Goal: Task Accomplishment & Management: Complete application form

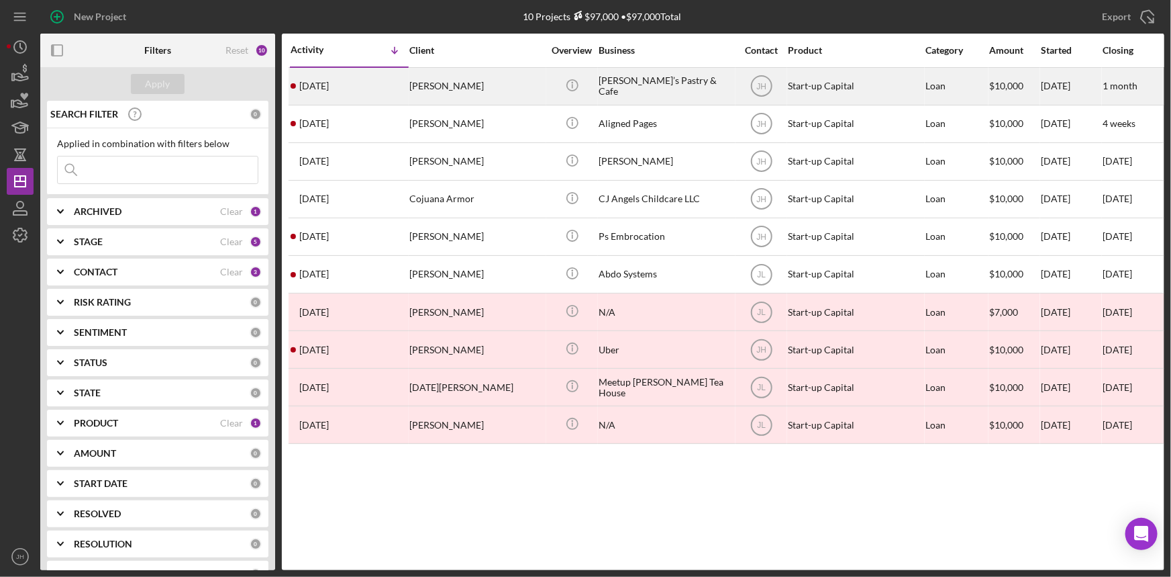
click at [452, 93] on div "Maryam Rastegar" at bounding box center [476, 86] width 134 height 36
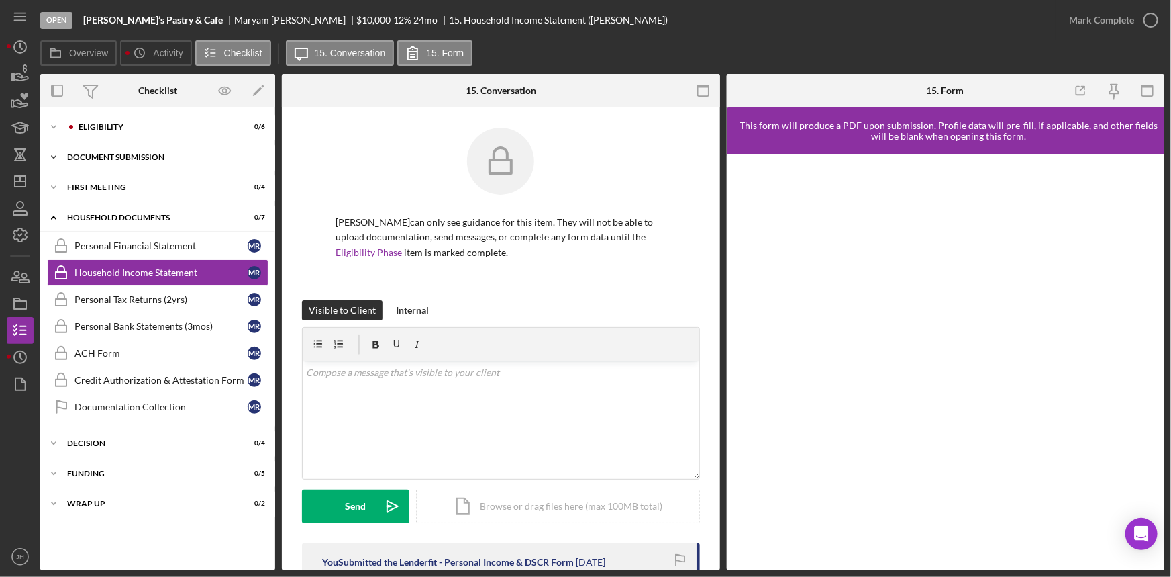
click at [158, 161] on div "Icon/Expander Document Submission 0 / 6" at bounding box center [157, 157] width 235 height 27
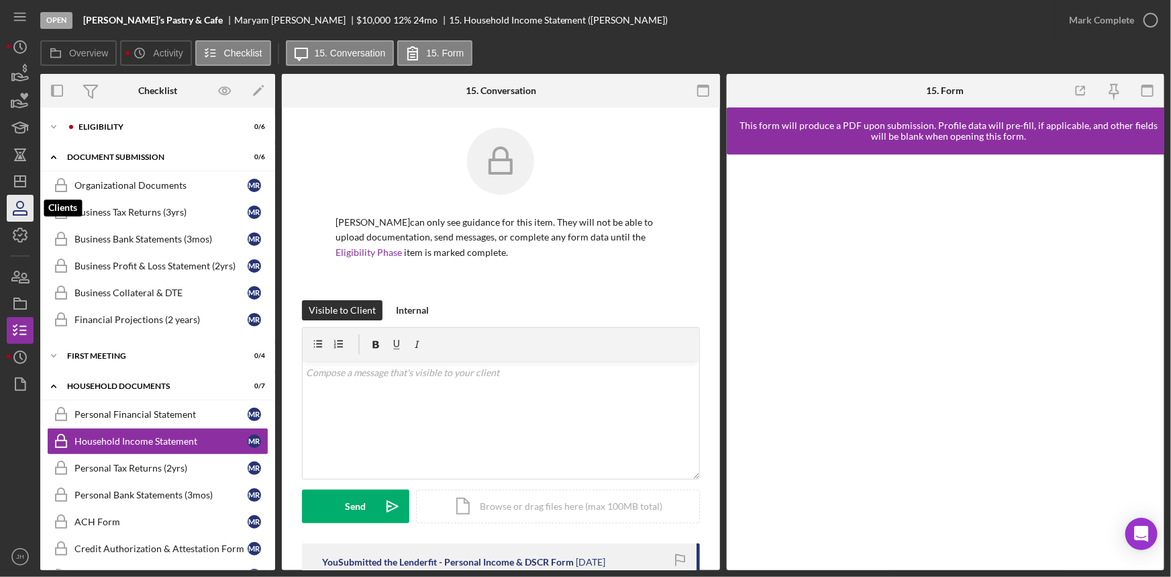
click at [26, 195] on icon "button" at bounding box center [20, 208] width 34 height 34
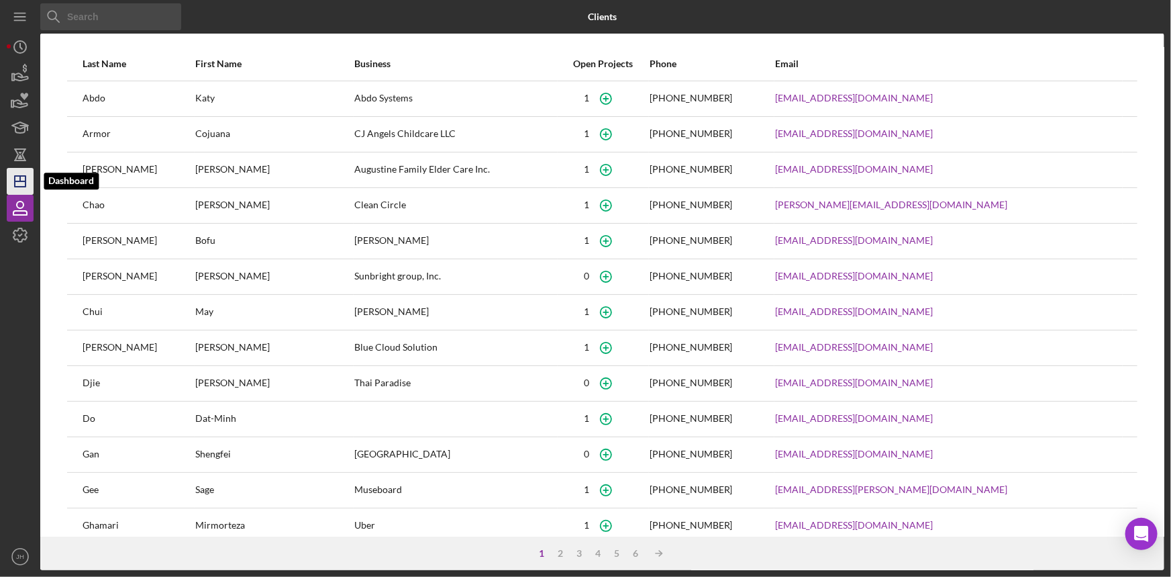
click at [26, 185] on polygon "button" at bounding box center [20, 181] width 11 height 11
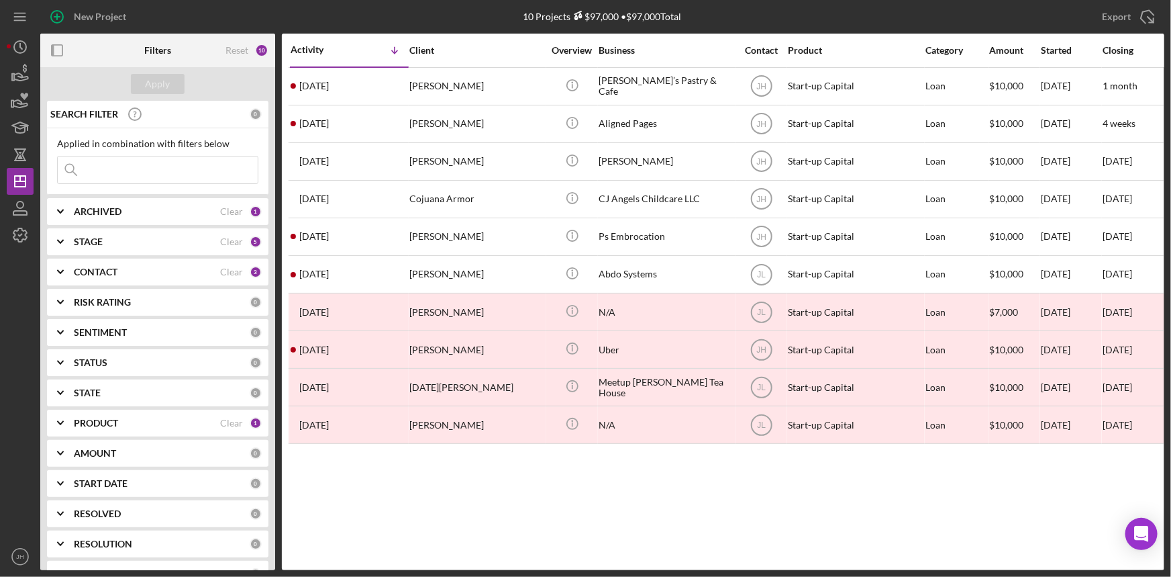
click at [125, 424] on div "PRODUCT" at bounding box center [147, 423] width 146 height 11
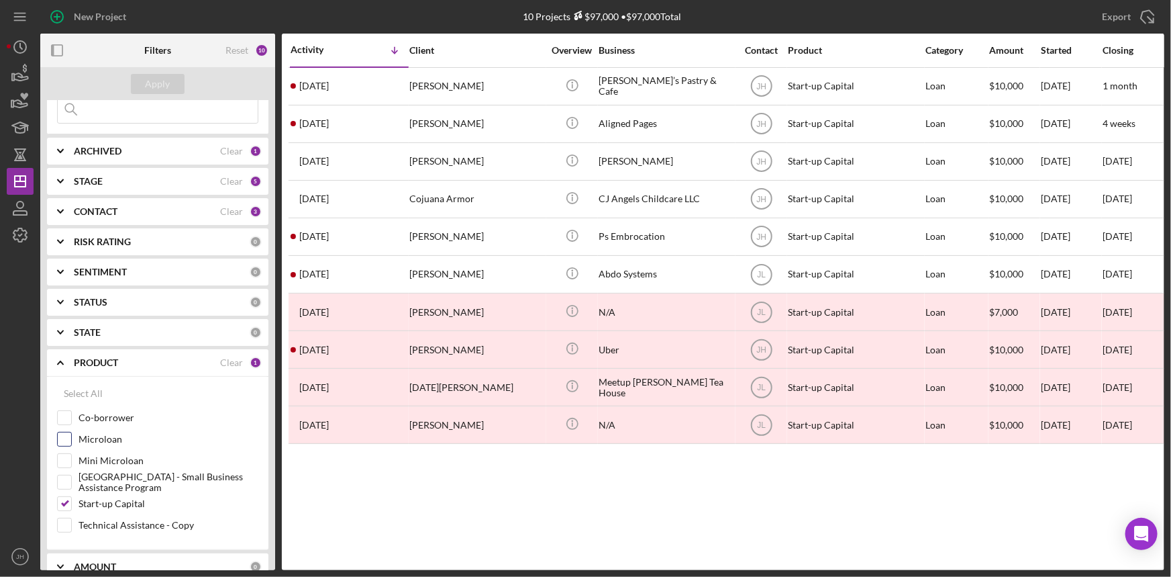
scroll to position [60, 0]
click at [144, 479] on label "[GEOGRAPHIC_DATA] - Small Business Assistance Program" at bounding box center [169, 481] width 180 height 13
click at [71, 479] on input "[GEOGRAPHIC_DATA] - Small Business Assistance Program" at bounding box center [64, 481] width 13 height 13
checkbox input "true"
click at [136, 497] on label "Start-up Capital" at bounding box center [169, 503] width 180 height 13
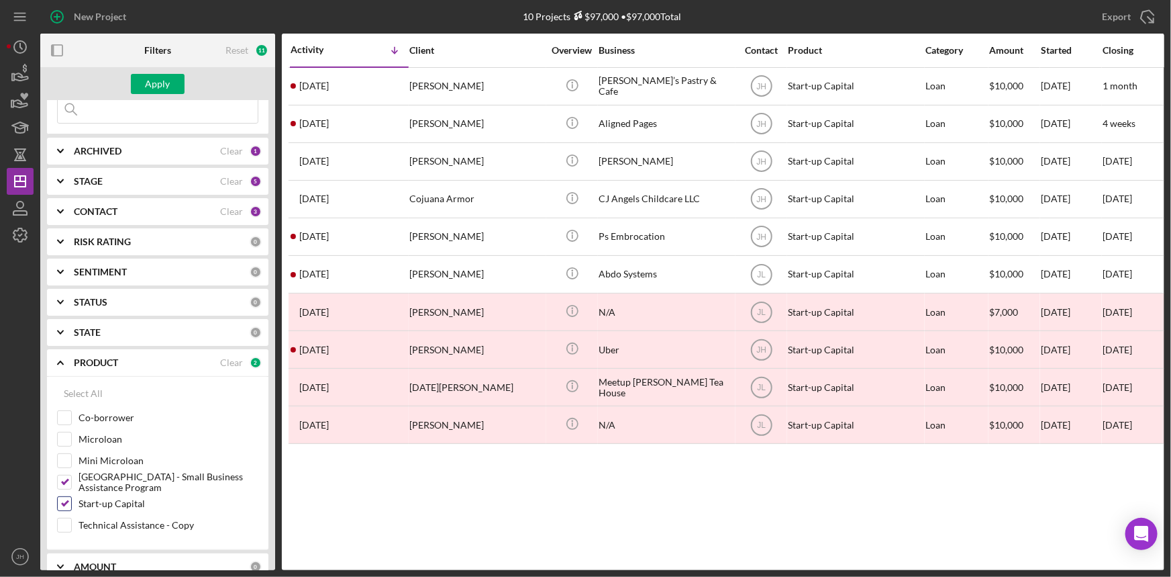
click at [71, 497] on input "Start-up Capital" at bounding box center [64, 503] width 13 height 13
checkbox input "false"
click at [168, 93] on div "Apply" at bounding box center [158, 84] width 25 height 20
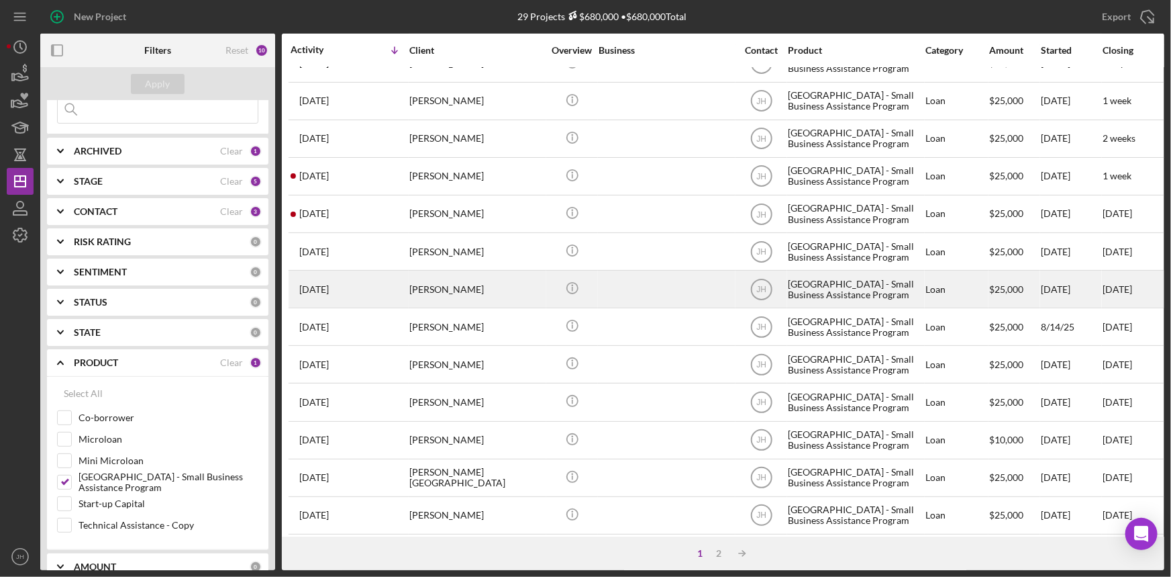
click at [518, 291] on div "[PERSON_NAME]" at bounding box center [476, 289] width 134 height 36
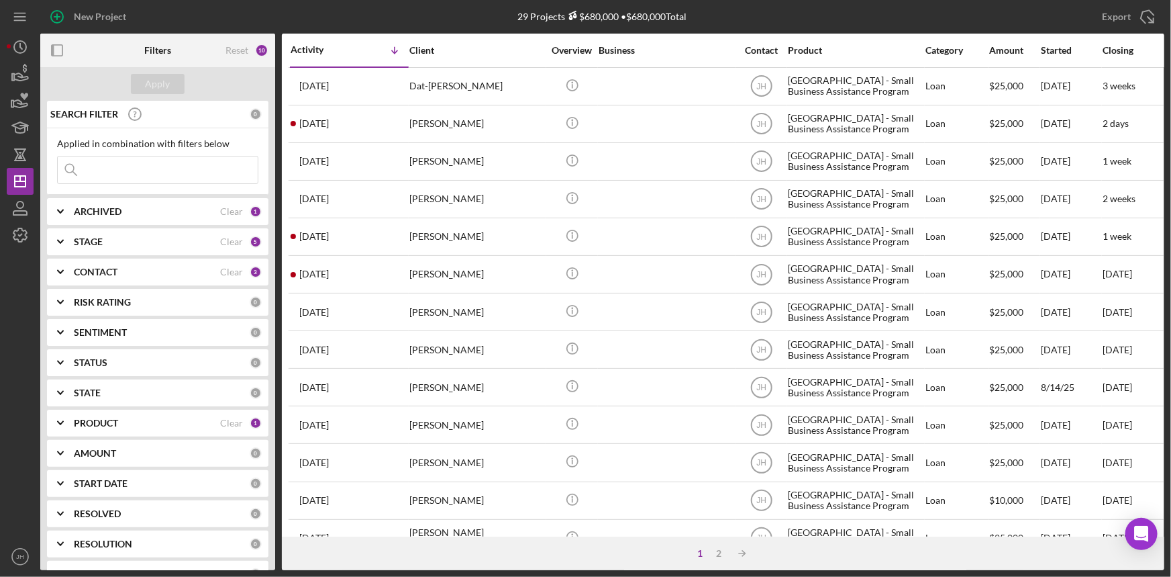
click at [101, 421] on b "PRODUCT" at bounding box center [96, 423] width 44 height 11
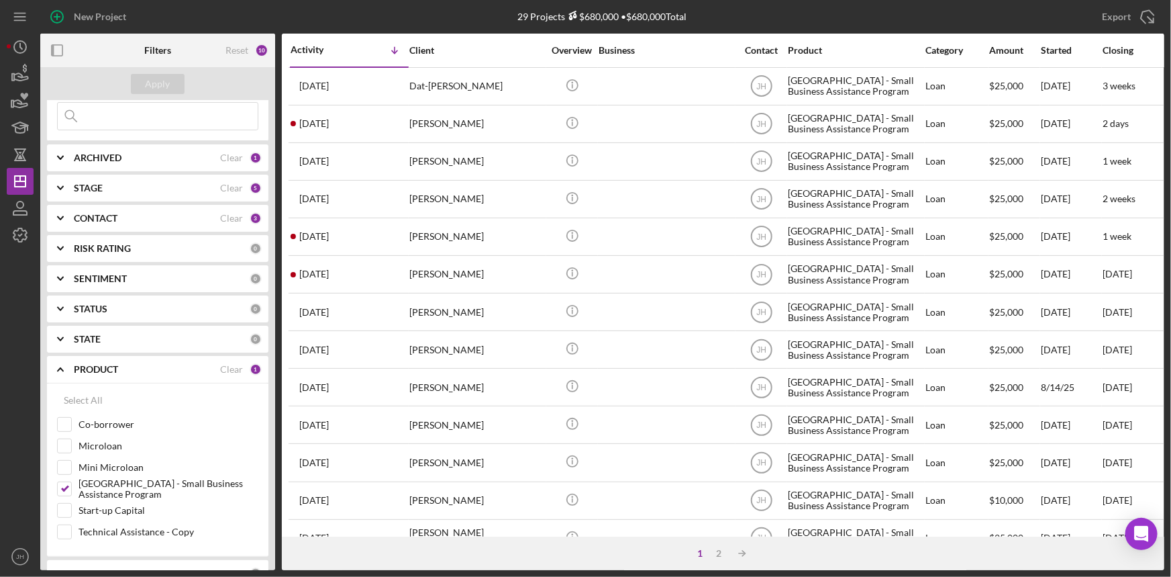
scroll to position [121, 0]
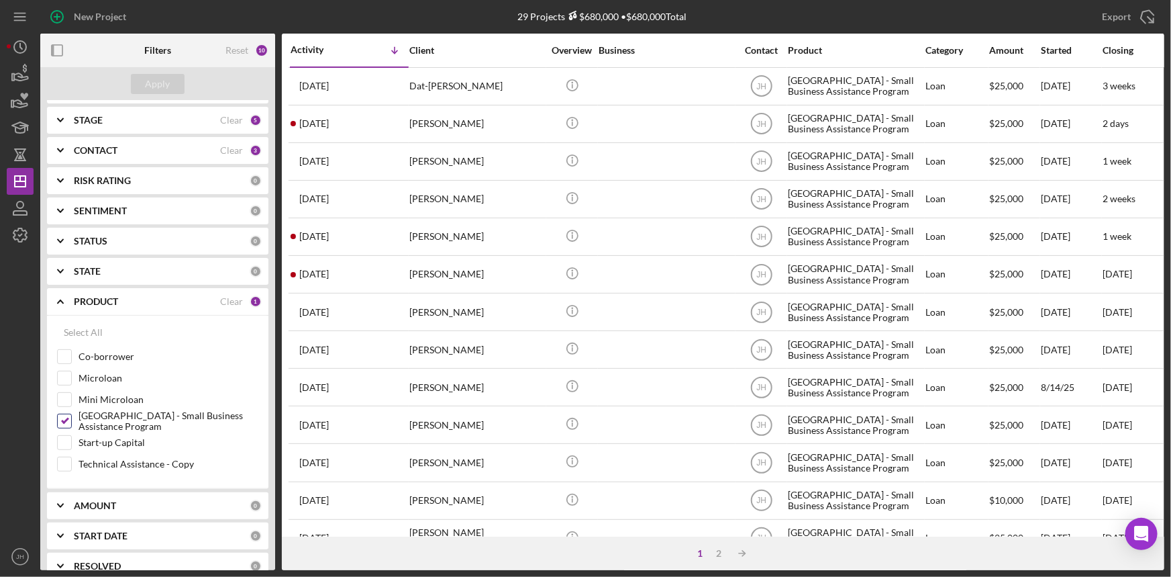
click at [136, 416] on label "[GEOGRAPHIC_DATA] - Small Business Assistance Program" at bounding box center [169, 420] width 180 height 13
click at [71, 416] on input "[GEOGRAPHIC_DATA] - Small Business Assistance Program" at bounding box center [64, 420] width 13 height 13
checkbox input "false"
click at [128, 403] on label "Mini Microloan" at bounding box center [169, 399] width 180 height 13
click at [71, 403] on input "Mini Microloan" at bounding box center [64, 399] width 13 height 13
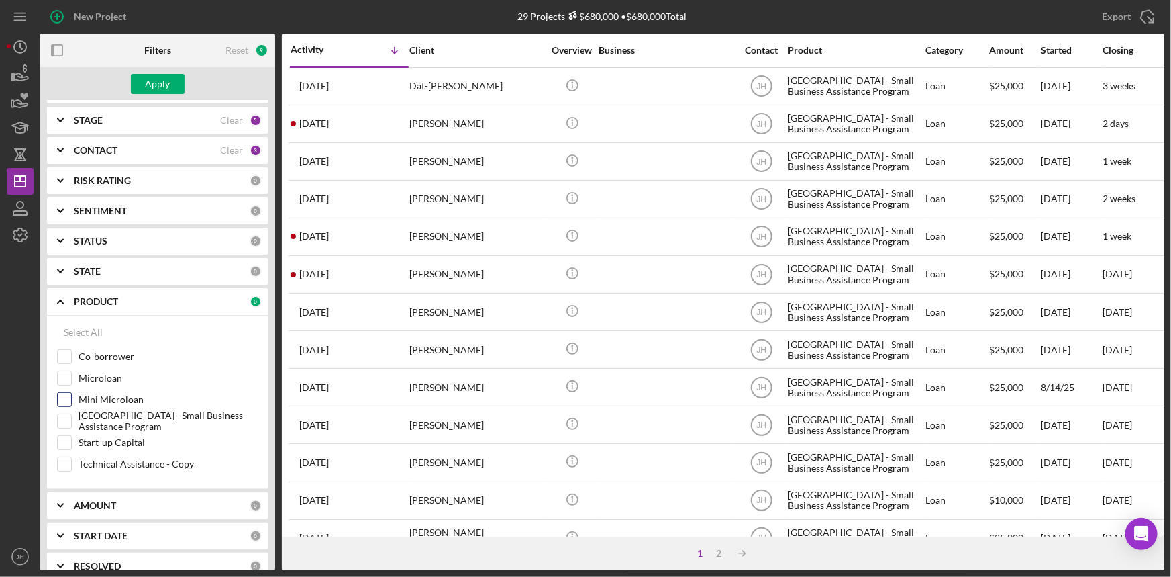
checkbox input "true"
click at [177, 83] on button "Apply" at bounding box center [158, 84] width 54 height 20
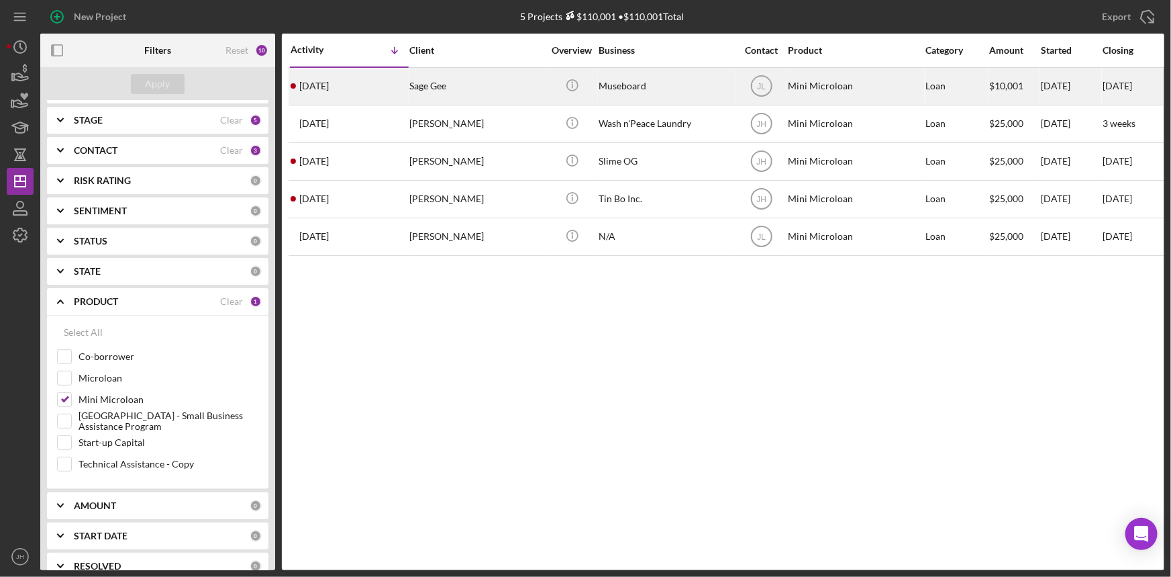
click at [487, 85] on div "Sage Gee" at bounding box center [476, 86] width 134 height 36
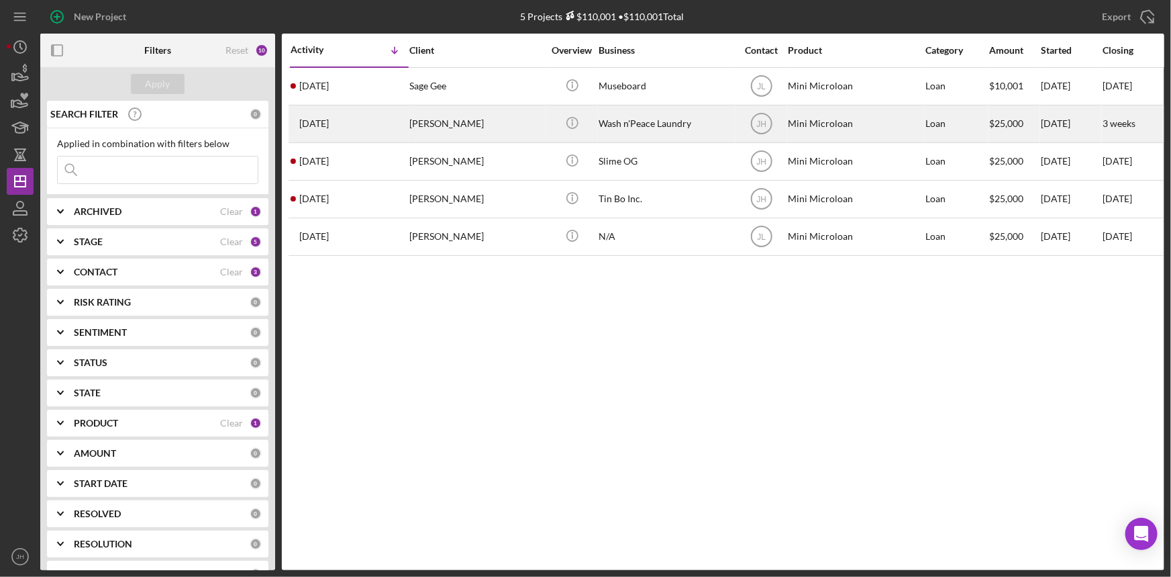
click at [397, 118] on div "1 week ago Jakki Taylor" at bounding box center [349, 124] width 117 height 36
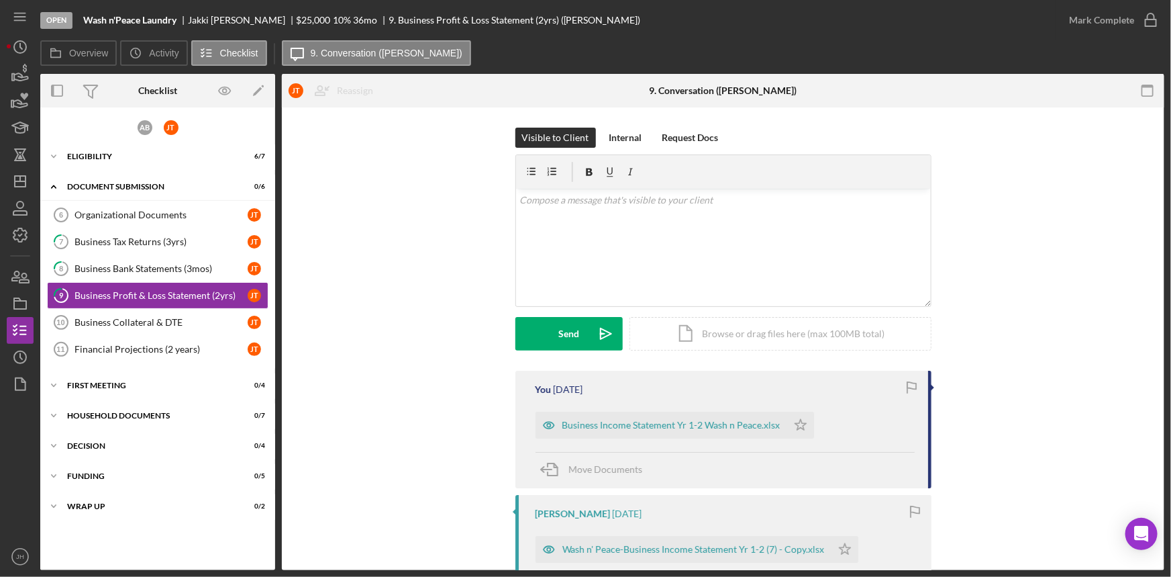
scroll to position [60, 0]
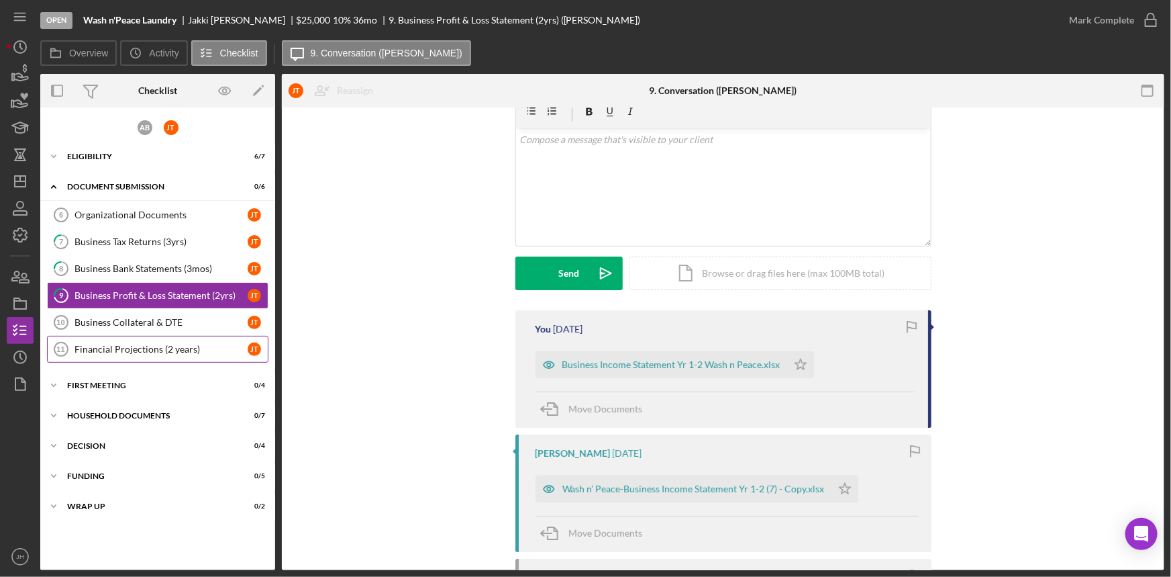
click at [139, 346] on div "Financial Projections (2 years)" at bounding box center [161, 349] width 173 height 11
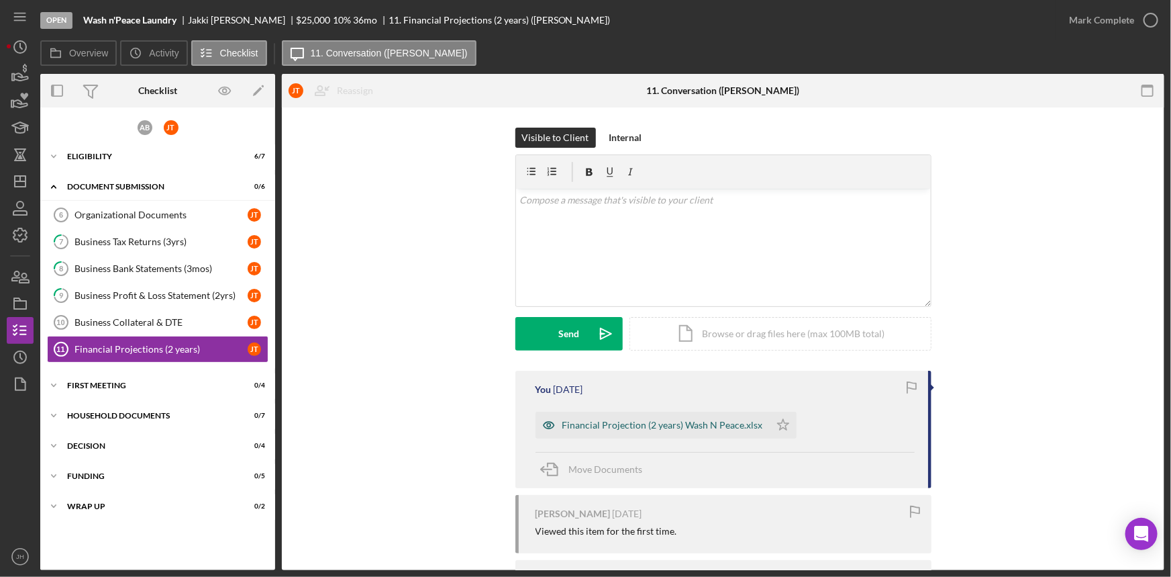
click at [597, 418] on div "Financial Projection (2 years) Wash N Peace.xlsx" at bounding box center [653, 424] width 234 height 27
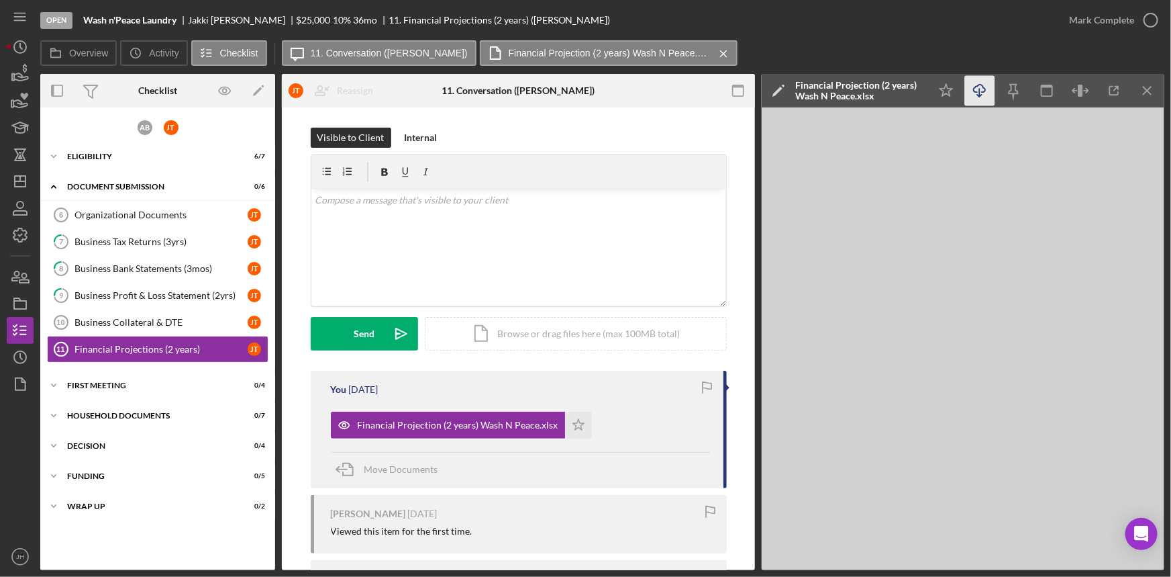
click at [993, 95] on icon "Icon/Download" at bounding box center [980, 91] width 30 height 30
click at [199, 317] on div "Business Collateral & DTE" at bounding box center [161, 322] width 173 height 11
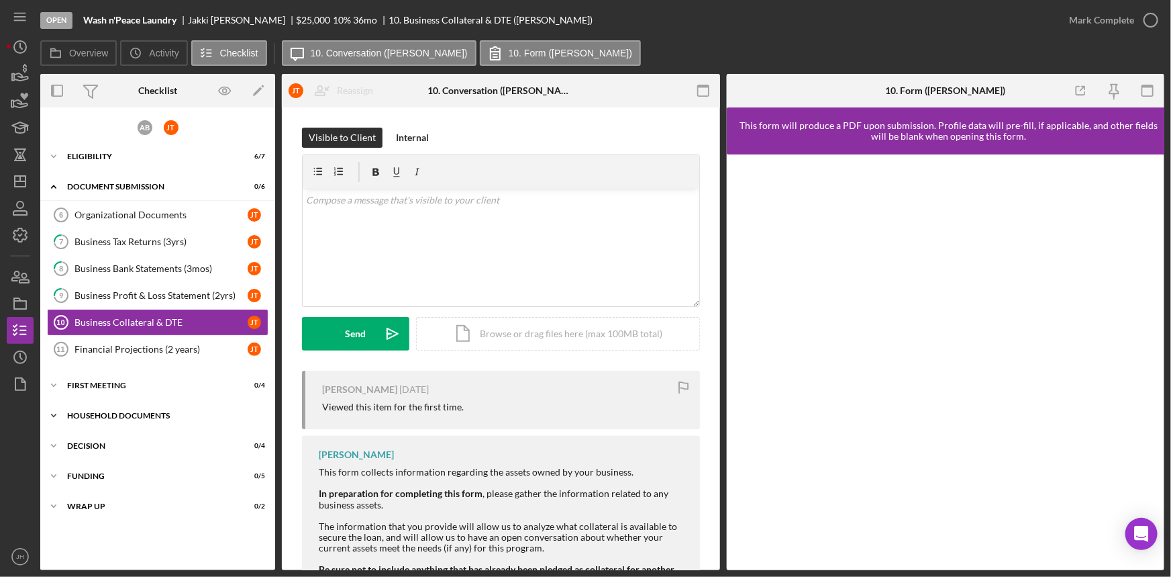
click at [158, 408] on div "Icon/Expander Household Documents 0 / 7" at bounding box center [157, 415] width 235 height 27
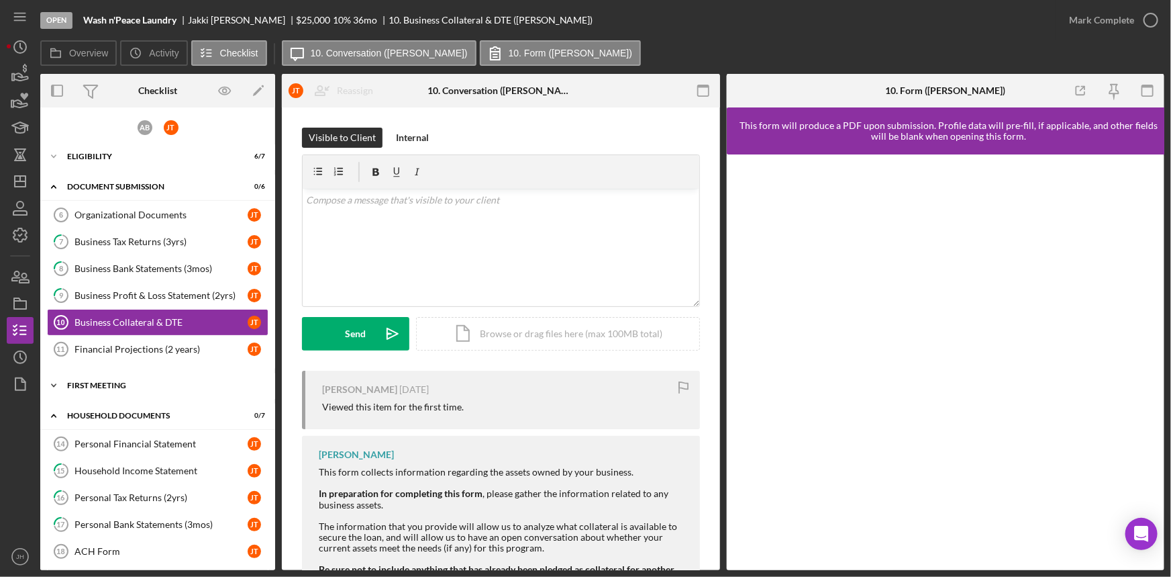
click at [159, 383] on div "First Meeting" at bounding box center [162, 385] width 191 height 8
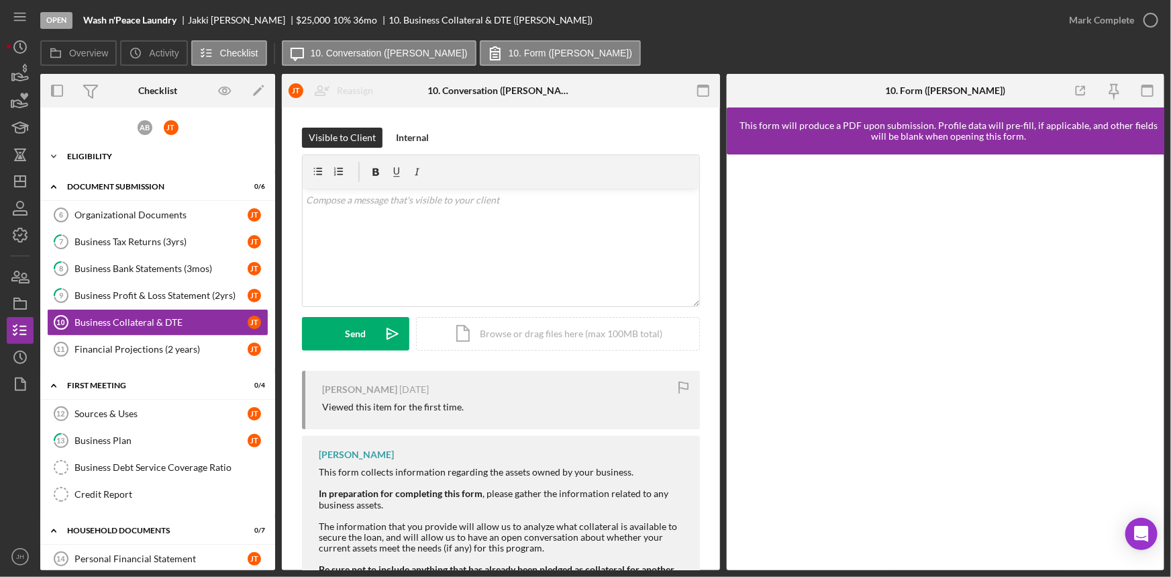
click at [175, 156] on div "Eligibility" at bounding box center [162, 156] width 191 height 8
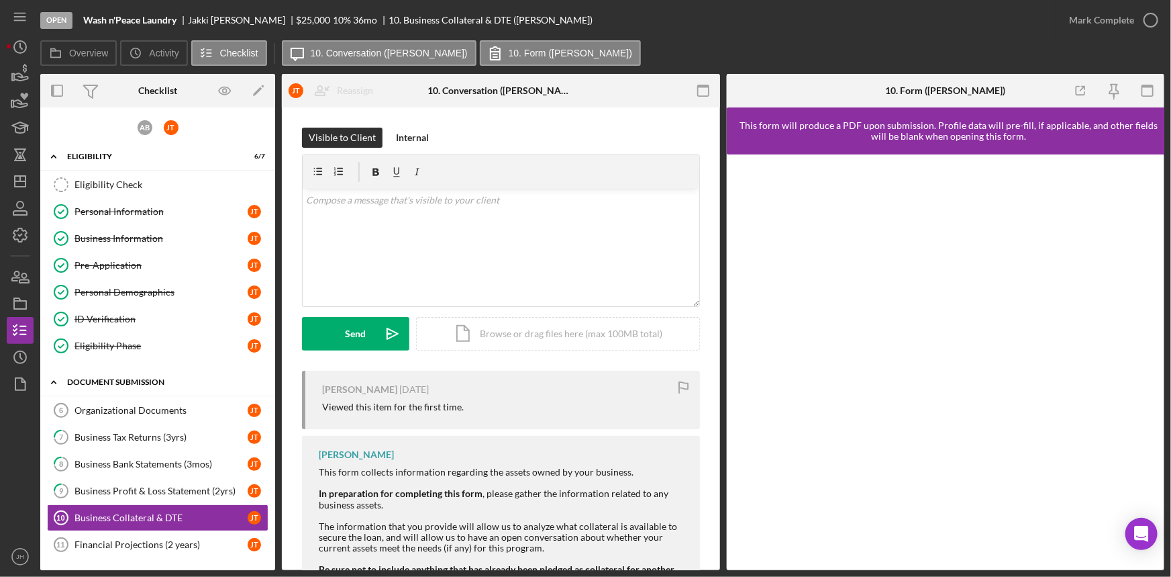
scroll to position [60, 0]
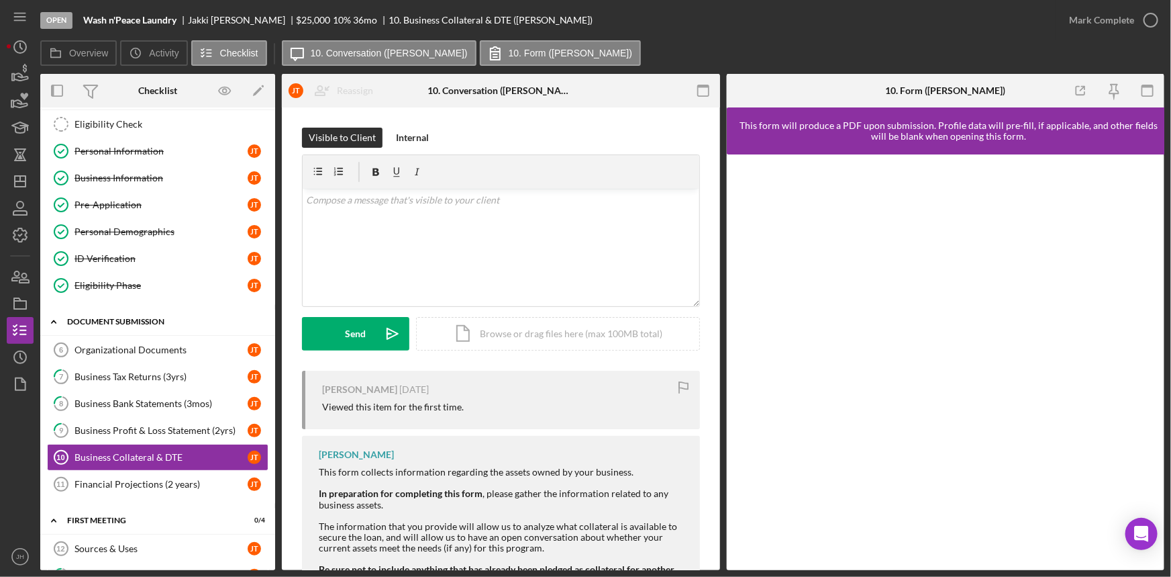
click at [128, 379] on div "Business Tax Returns (3yrs)" at bounding box center [161, 376] width 173 height 11
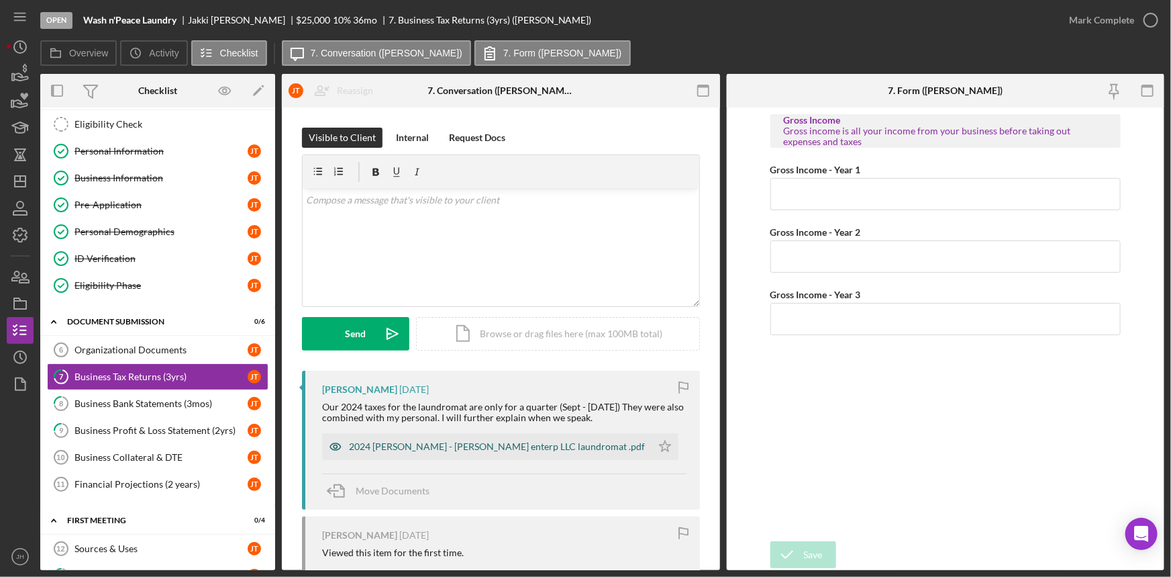
click at [422, 450] on div "2024 Taylor Jakki - Taylor Brooks enterp LLC laundromat .pdf" at bounding box center [497, 446] width 296 height 11
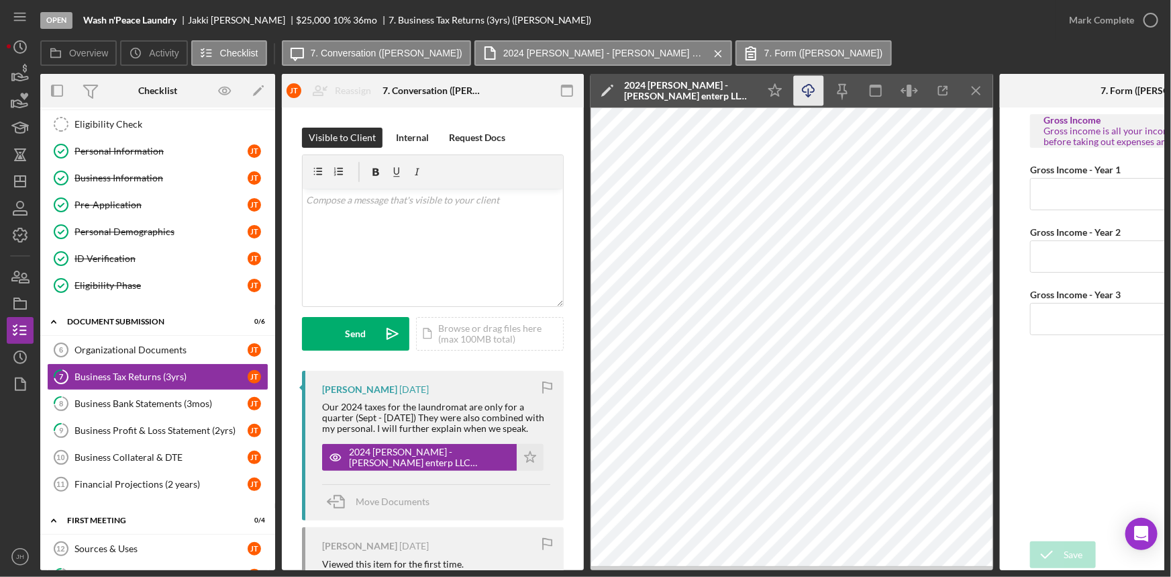
click at [817, 93] on icon "Icon/Download" at bounding box center [809, 91] width 30 height 30
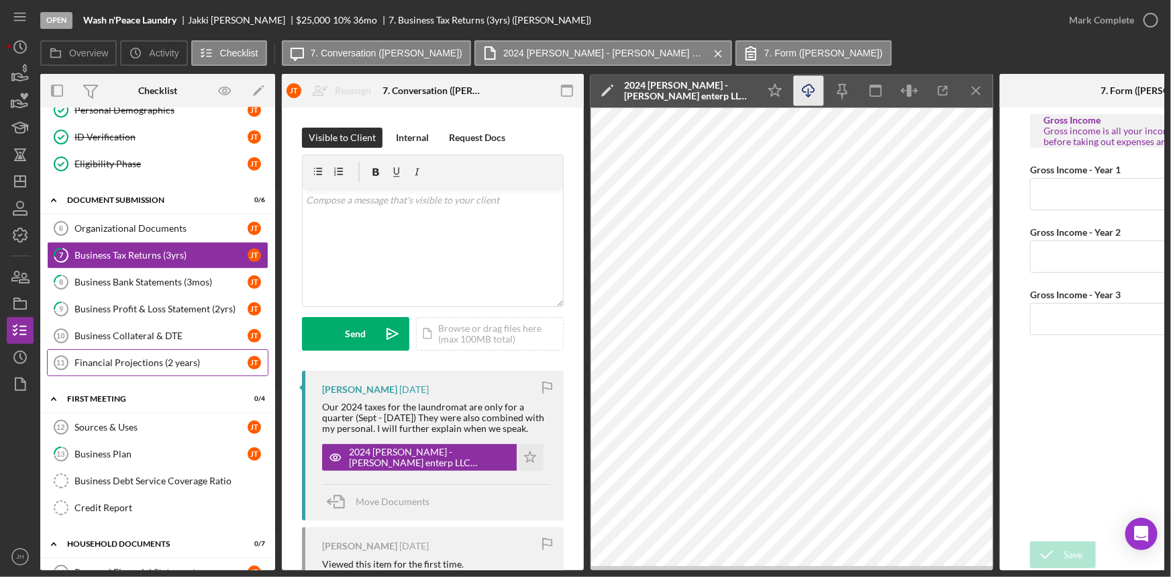
scroll to position [183, 0]
click at [195, 360] on div "Financial Projections (2 years)" at bounding box center [161, 361] width 173 height 11
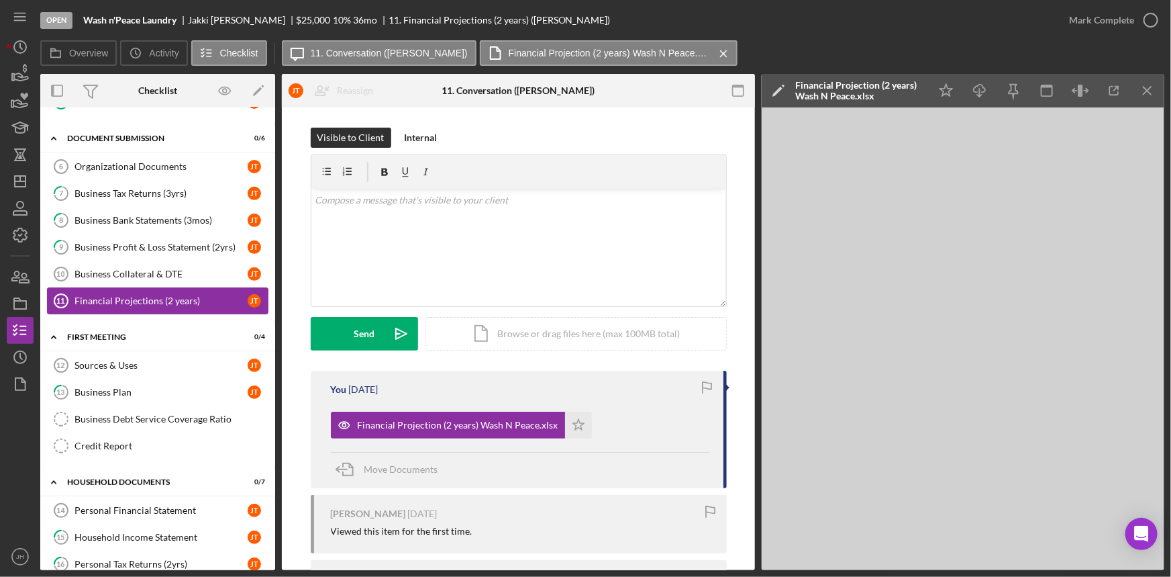
scroll to position [183, 0]
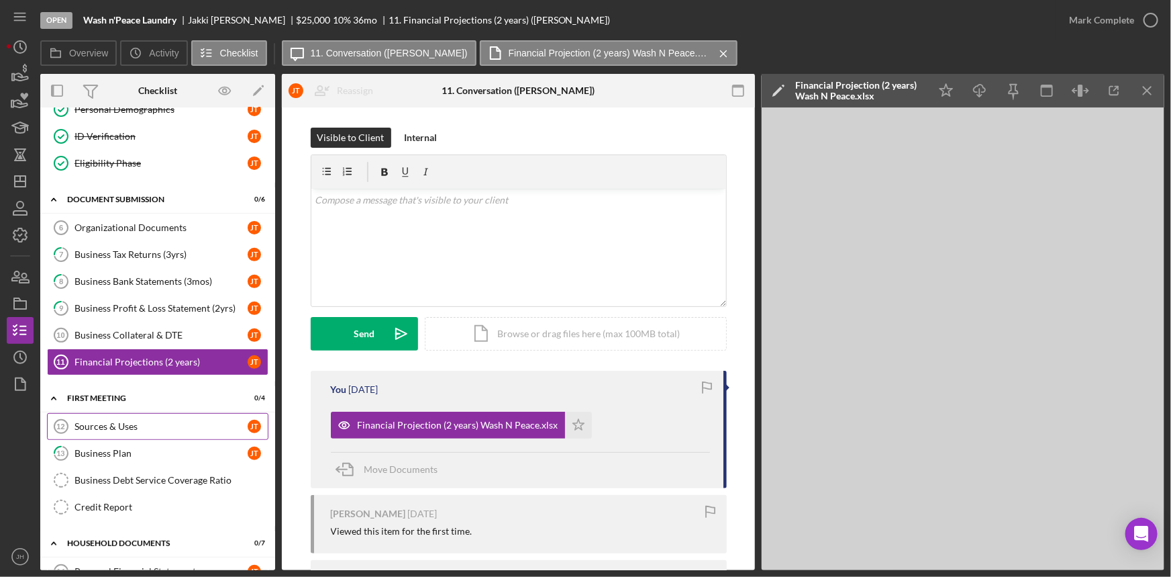
click at [163, 430] on link "Sources & Uses 12 Sources & Uses J T" at bounding box center [158, 426] width 222 height 27
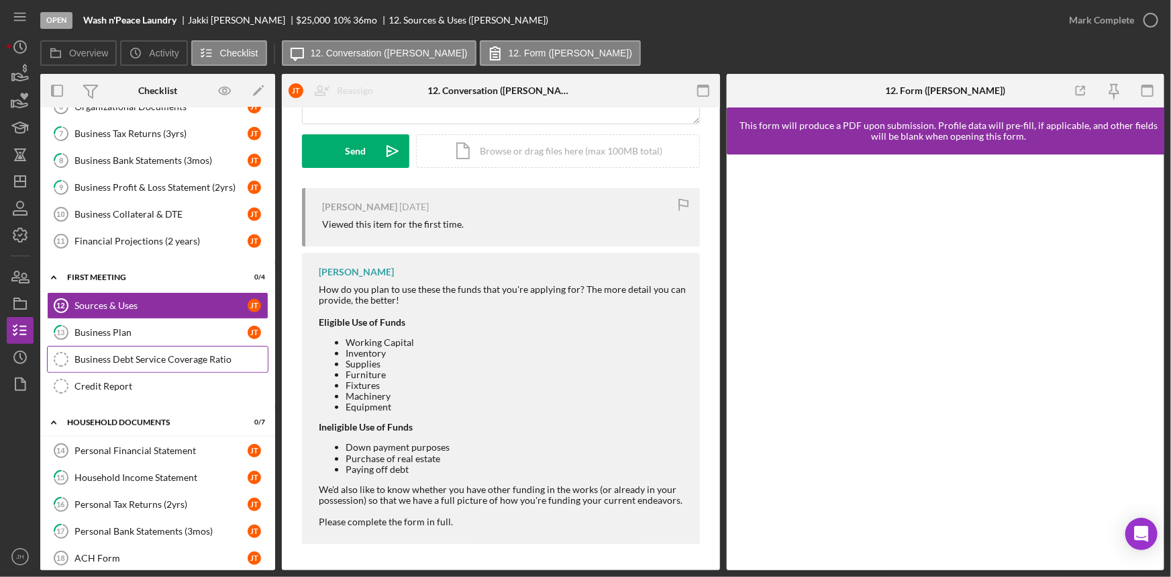
scroll to position [305, 0]
click at [114, 333] on div "Business Plan" at bounding box center [161, 331] width 173 height 11
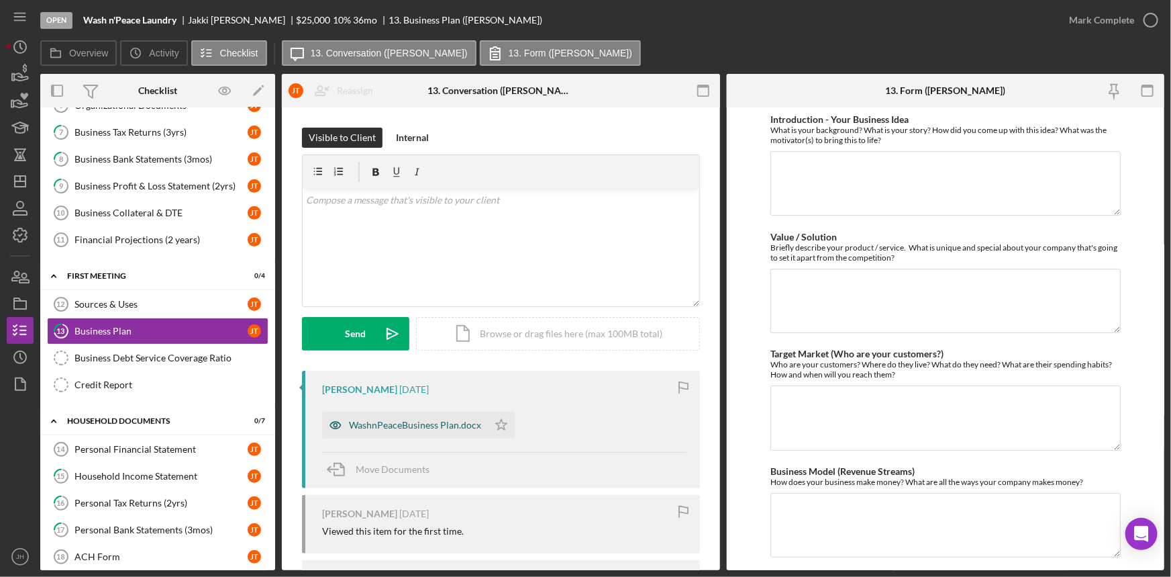
click at [390, 412] on div "WashnPeaceBusiness Plan.docx" at bounding box center [405, 424] width 166 height 27
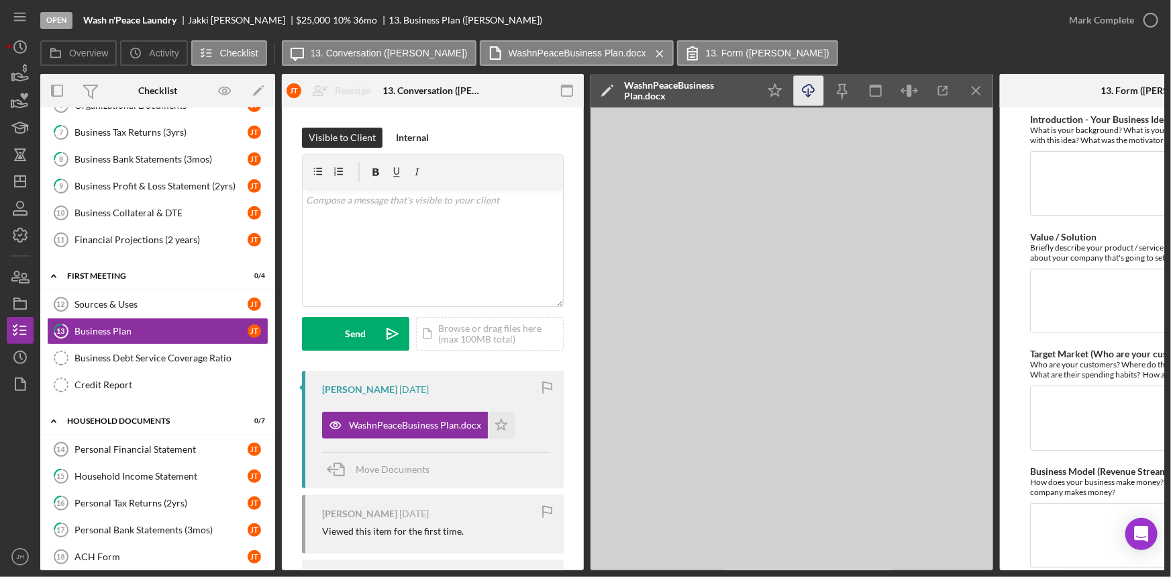
click at [810, 89] on icon "Icon/Download" at bounding box center [809, 91] width 30 height 30
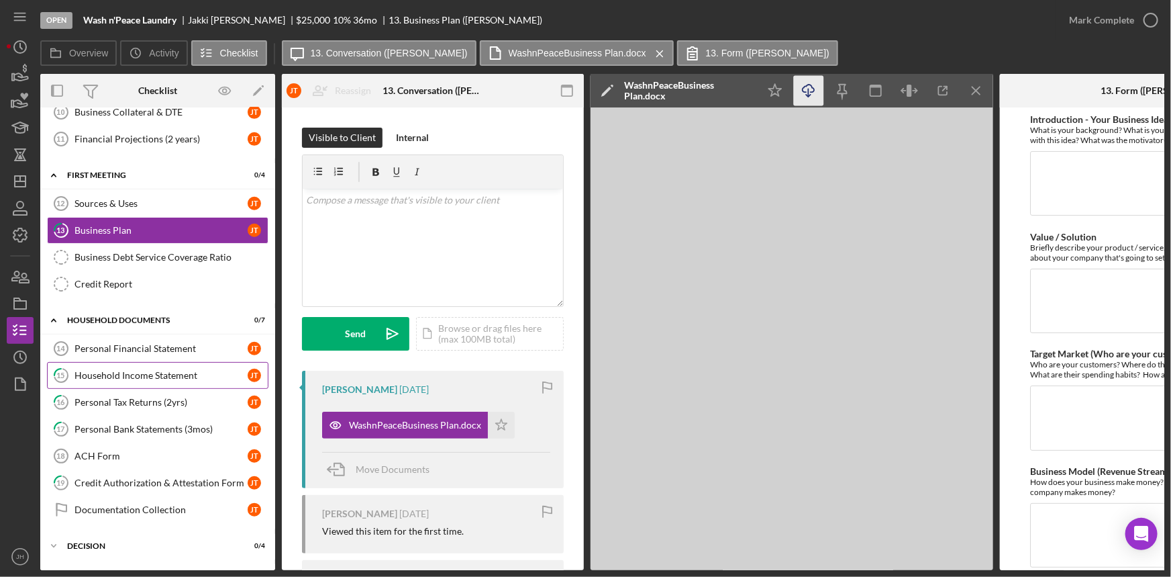
scroll to position [427, 0]
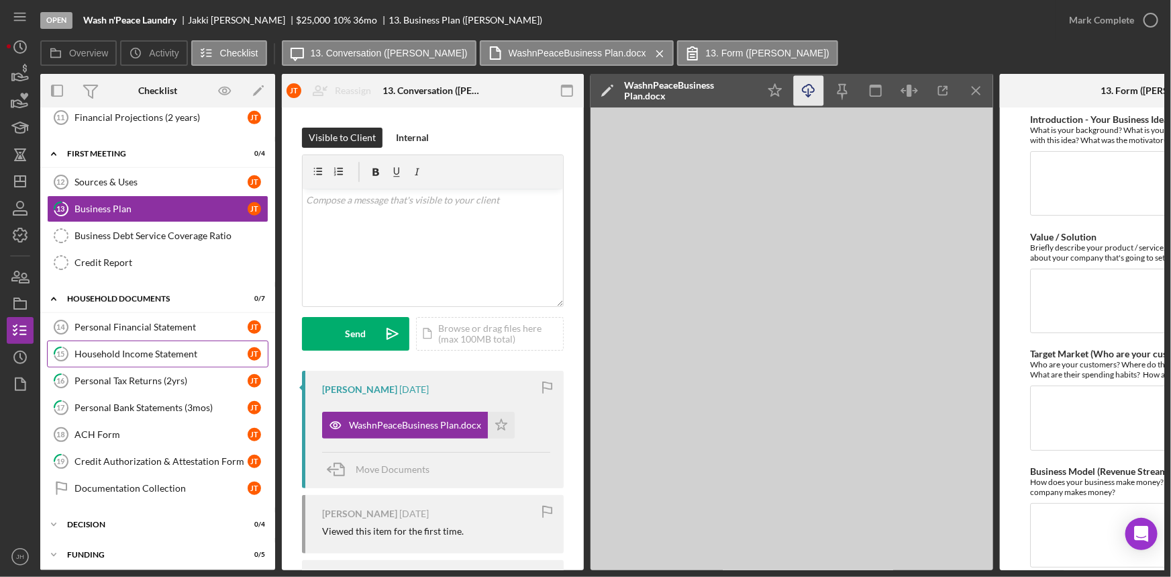
click at [160, 360] on link "15 Household Income Statement J T" at bounding box center [158, 353] width 222 height 27
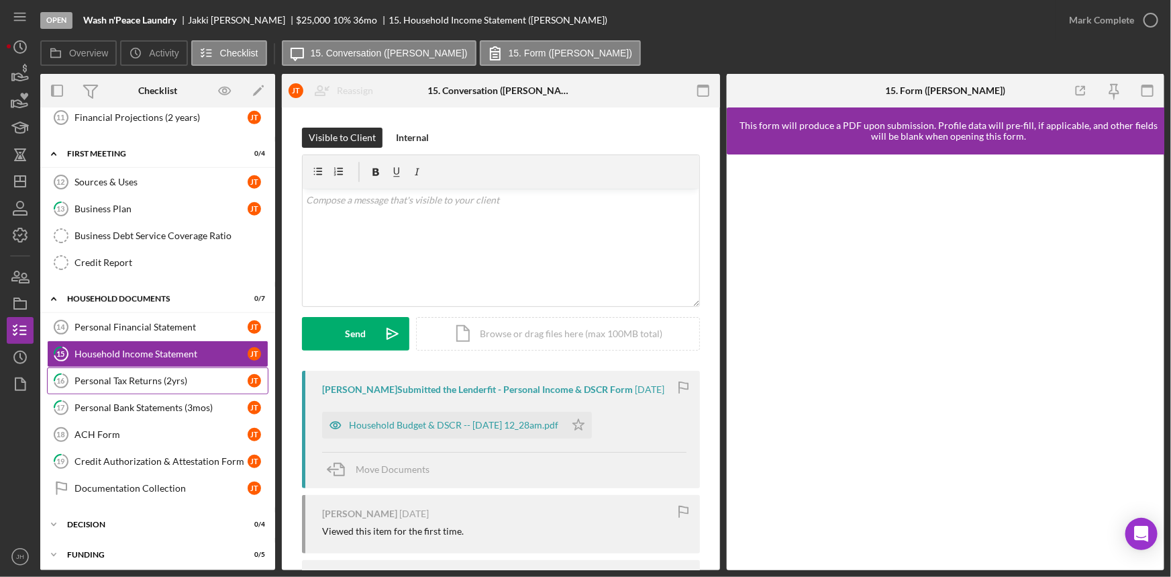
click at [159, 382] on div "Personal Tax Returns (2yrs)" at bounding box center [161, 380] width 173 height 11
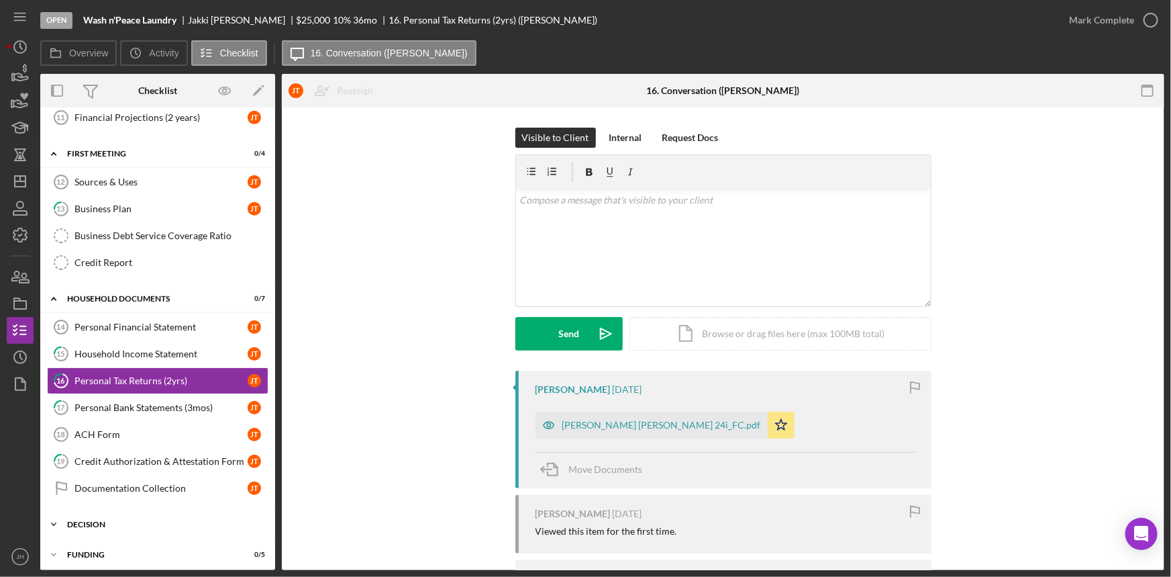
click at [210, 513] on div "Icon/Expander decision 0 / 4" at bounding box center [157, 524] width 235 height 27
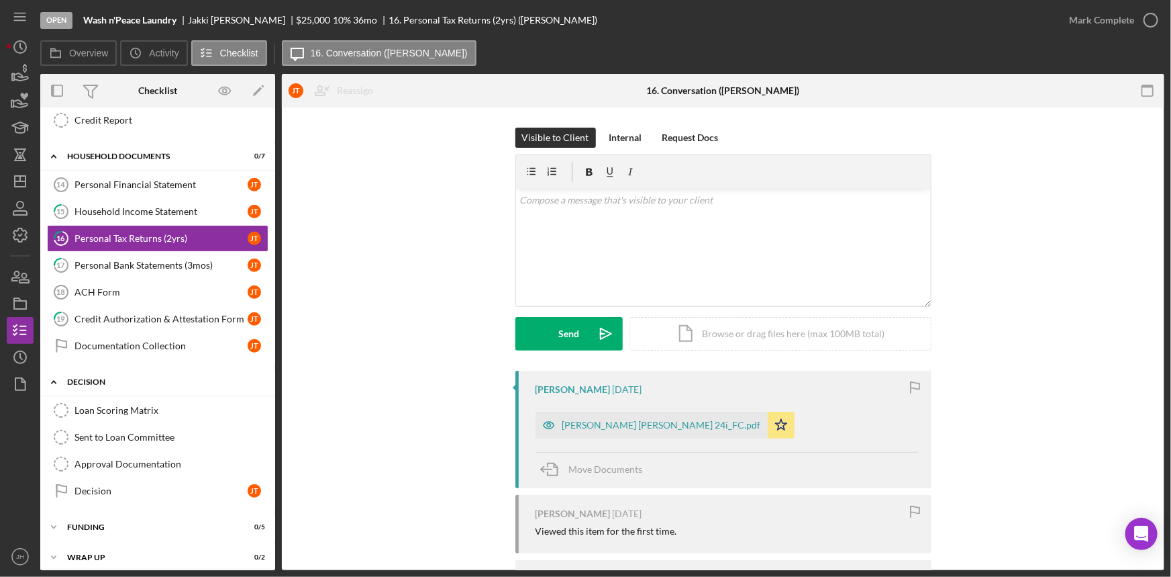
scroll to position [573, 0]
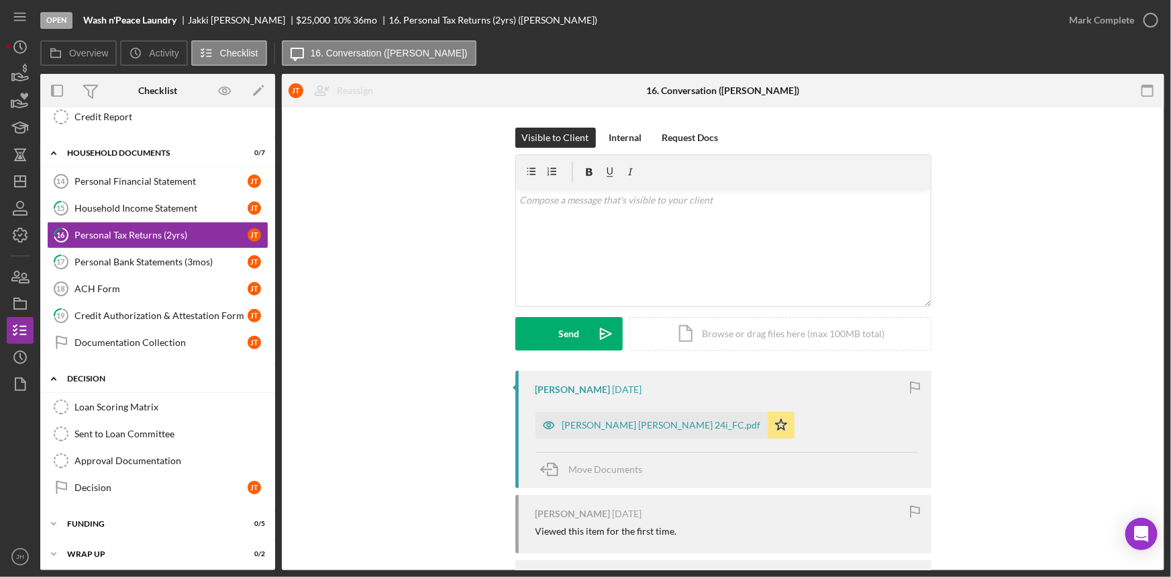
click at [210, 513] on div "Icon/Expander funding 0 / 5" at bounding box center [157, 523] width 235 height 27
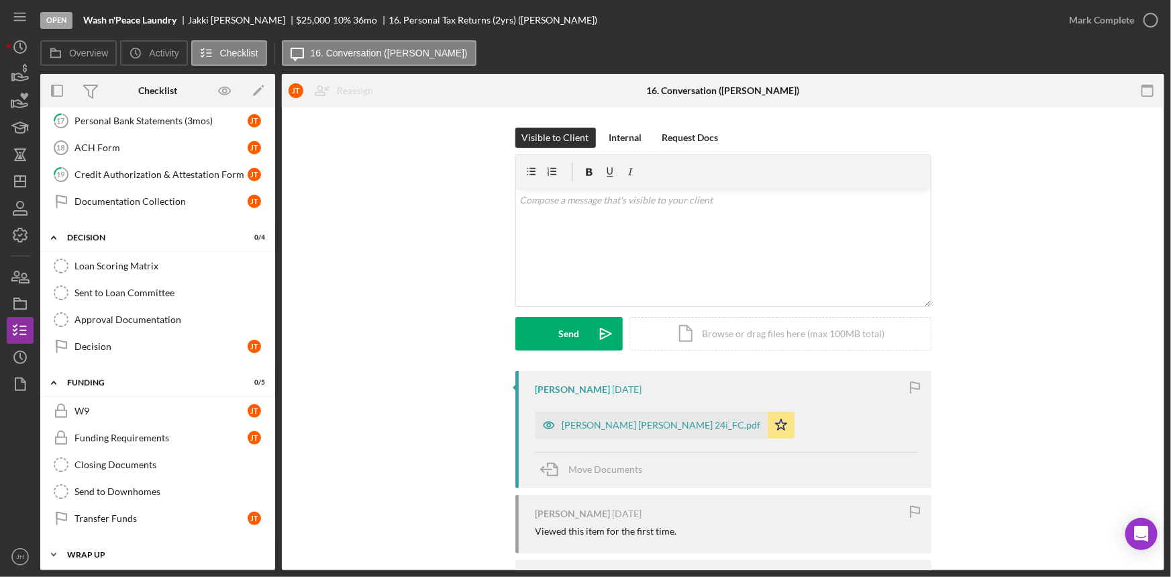
click at [196, 556] on div "Icon/Expander wrap up 0 / 2" at bounding box center [157, 554] width 235 height 27
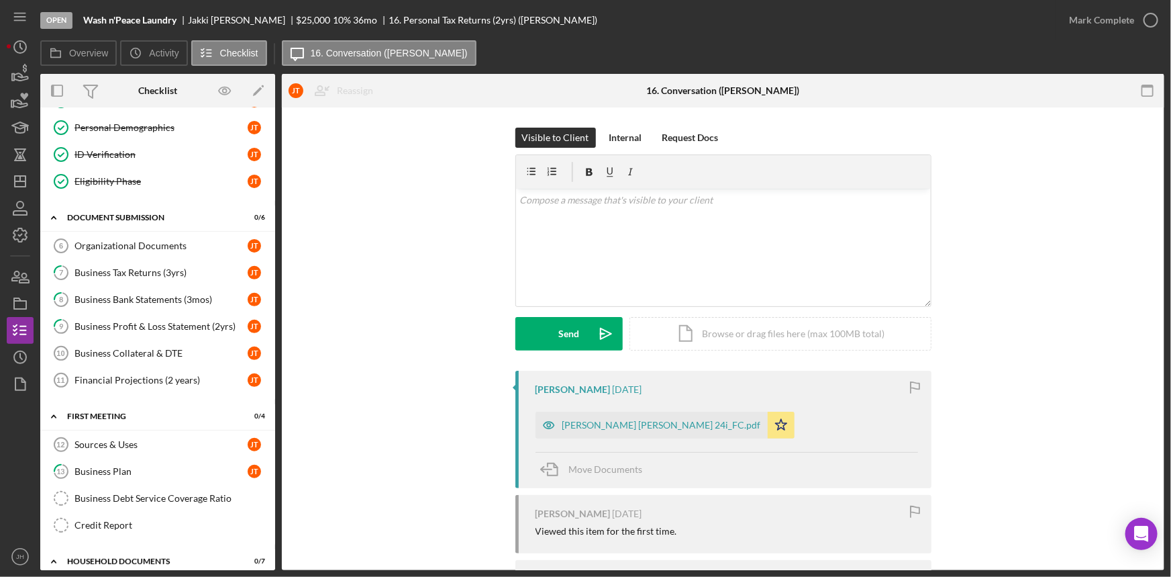
scroll to position [0, 0]
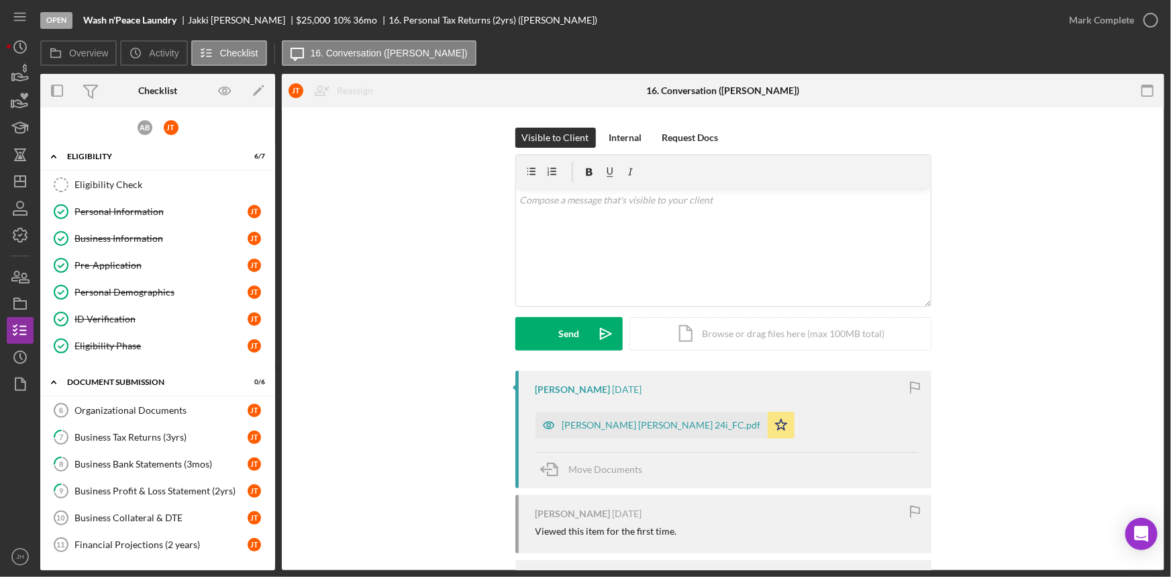
click at [358, 465] on div "Jakki Taylor 1 week ago taylor jakki lynn 24i_FC.pdf Icon/Star Move Documents J…" at bounding box center [723, 504] width 842 height 266
click at [434, 548] on div "Jakki Taylor 1 week ago taylor jakki lynn 24i_FC.pdf Icon/Star Move Documents J…" at bounding box center [723, 504] width 842 height 266
click at [185, 473] on link "8 Business Bank Statements (3mos) J T" at bounding box center [158, 463] width 222 height 27
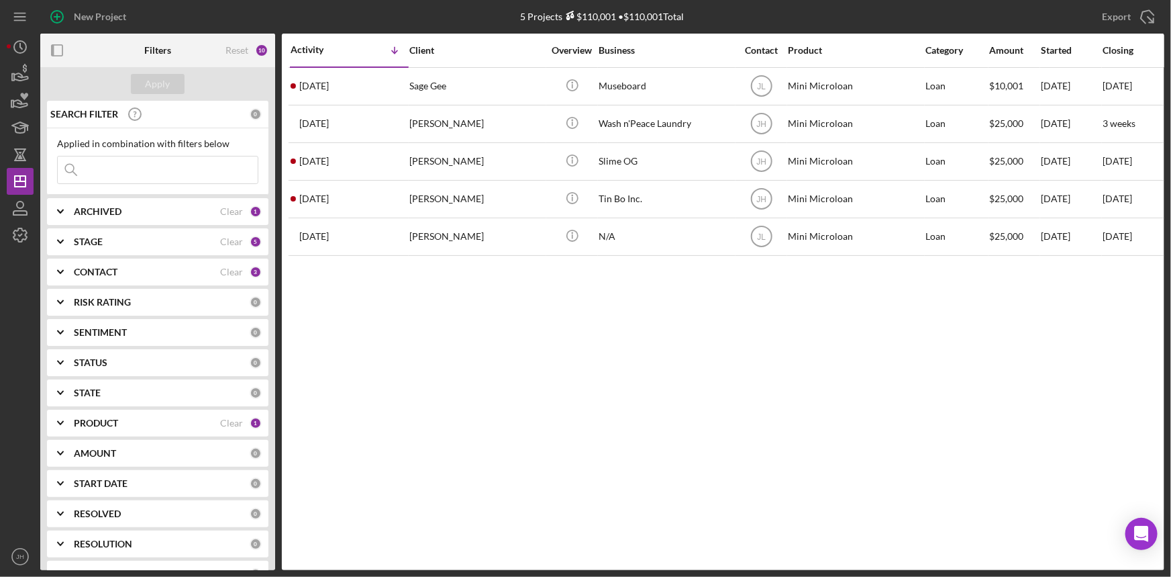
click at [117, 420] on b "PRODUCT" at bounding box center [96, 423] width 44 height 11
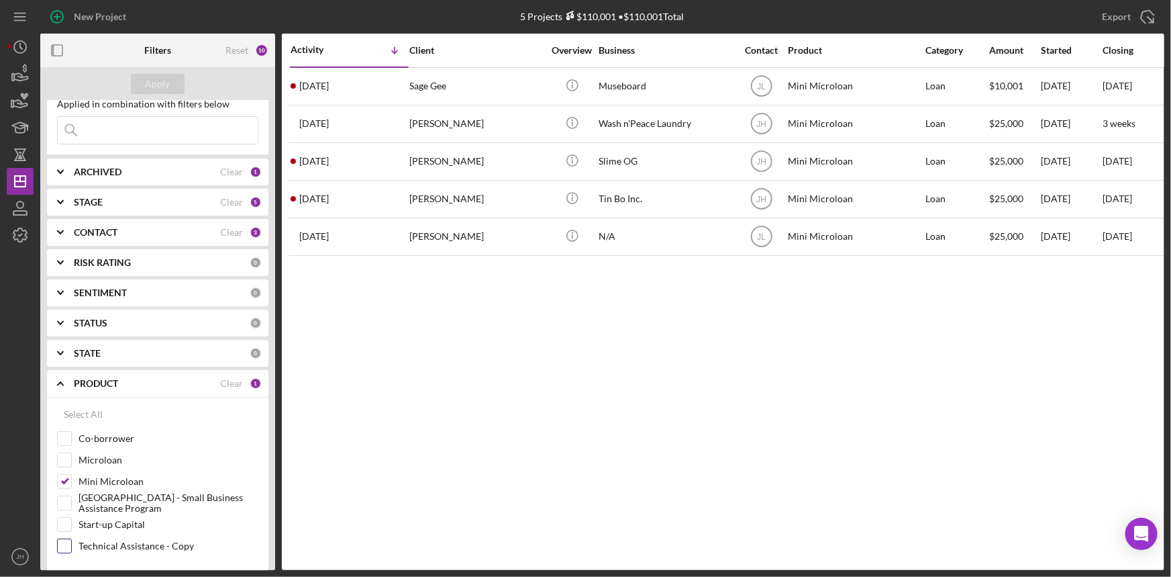
scroll to position [60, 0]
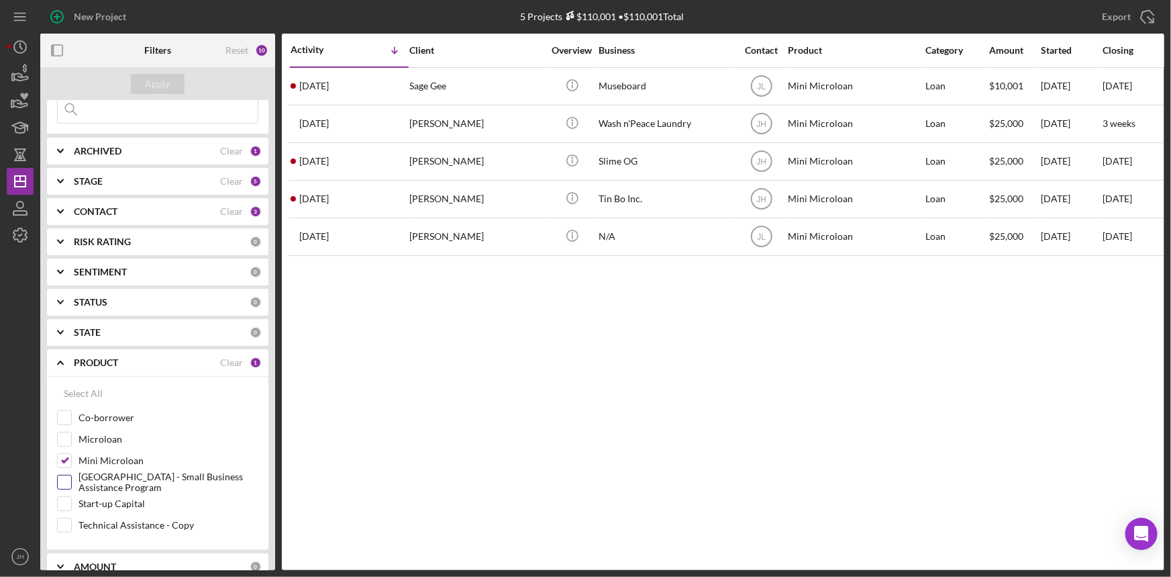
click at [102, 485] on label "[GEOGRAPHIC_DATA] - Small Business Assistance Program" at bounding box center [169, 481] width 180 height 13
click at [71, 485] on input "[GEOGRAPHIC_DATA] - Small Business Assistance Program" at bounding box center [64, 481] width 13 height 13
checkbox input "true"
click at [103, 460] on label "Mini Microloan" at bounding box center [169, 460] width 180 height 13
click at [71, 460] on input "Mini Microloan" at bounding box center [64, 460] width 13 height 13
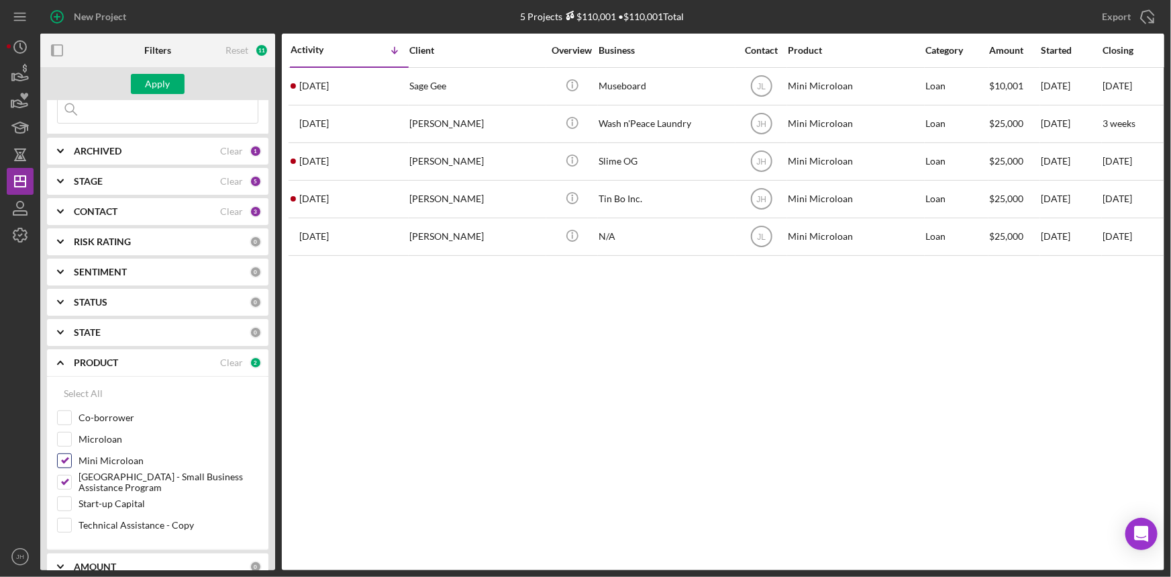
checkbox input "false"
click at [167, 93] on div "Apply" at bounding box center [158, 84] width 25 height 20
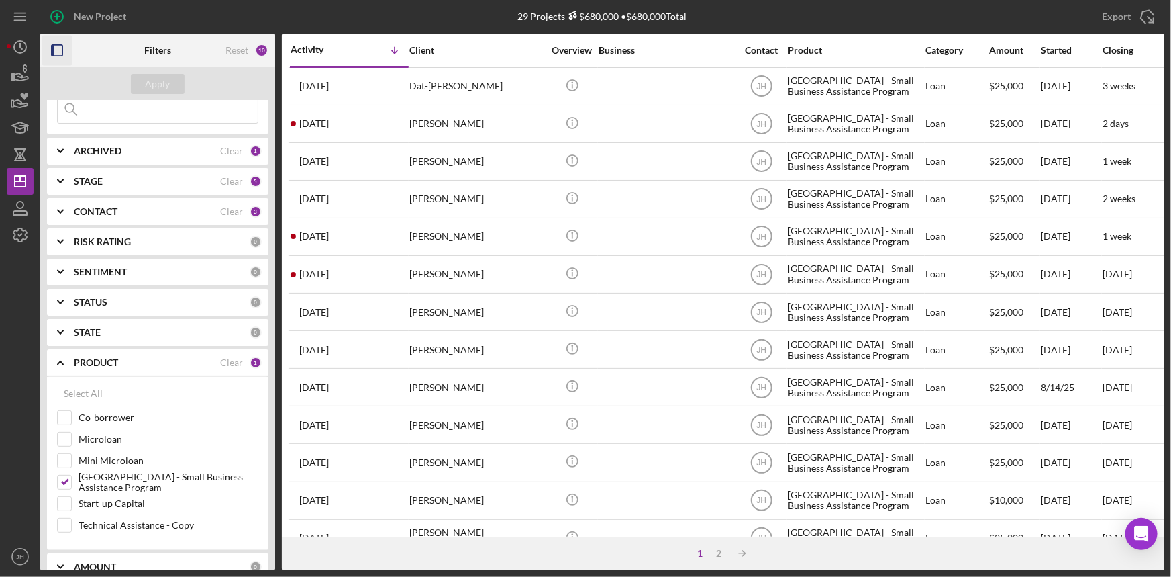
click at [64, 56] on icon "button" at bounding box center [57, 51] width 30 height 30
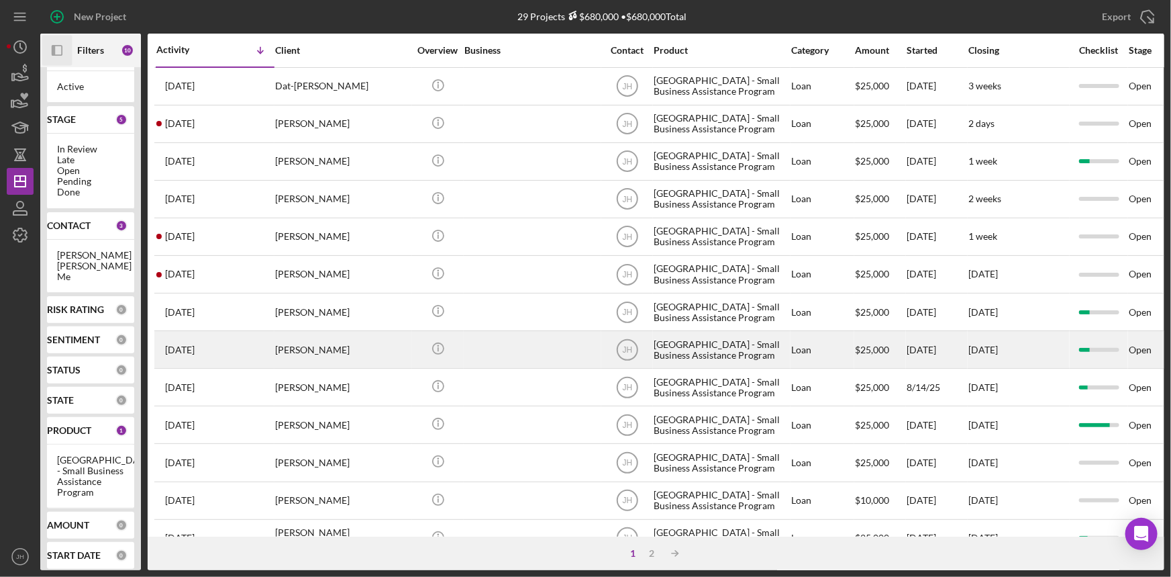
click at [330, 348] on div "[PERSON_NAME]" at bounding box center [342, 350] width 134 height 36
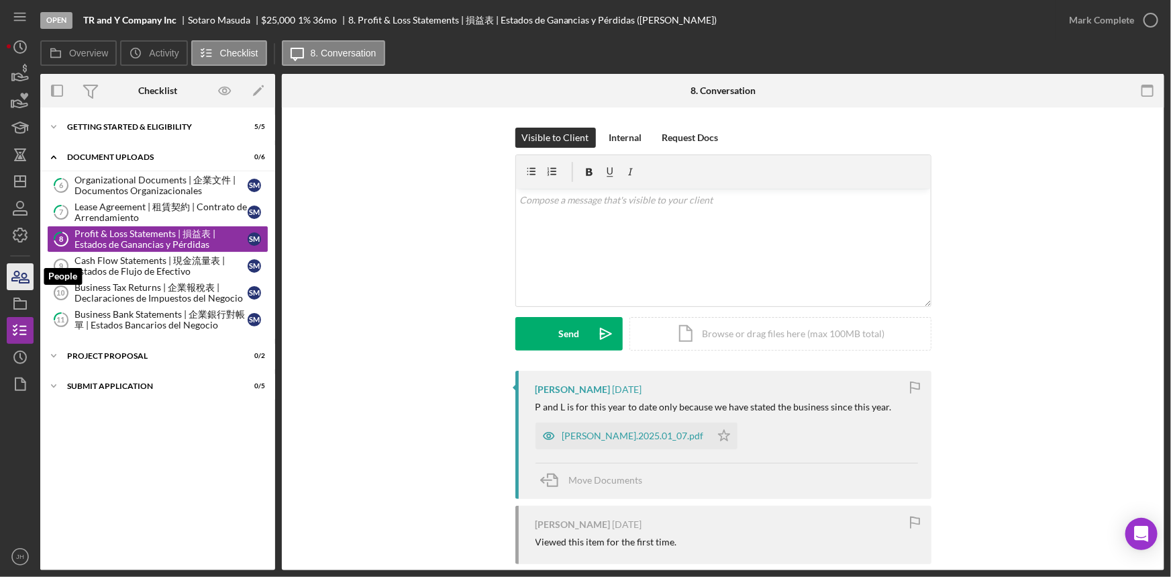
click at [19, 276] on icon "button" at bounding box center [20, 277] width 34 height 34
